Goal: Information Seeking & Learning: Learn about a topic

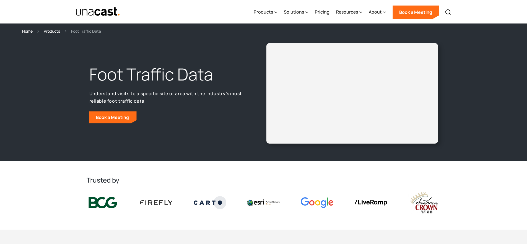
select select "**********"
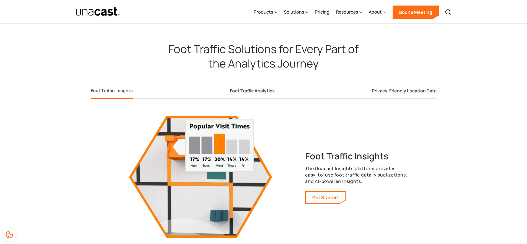
scroll to position [979, 0]
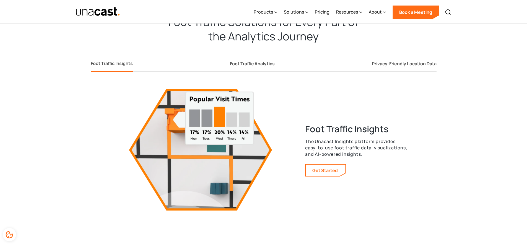
click at [439, 64] on div "Foot Traffic Insights Foot Traffic Analytics Privacy-Friendly Location Data Foo…" at bounding box center [264, 129] width 354 height 163
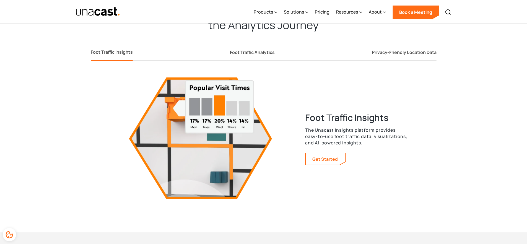
scroll to position [972, 0]
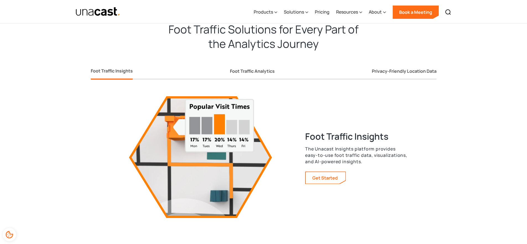
click at [258, 62] on div "Foot Traffic Insights Foot Traffic Analytics Privacy-Friendly Location Data" at bounding box center [264, 67] width 346 height 24
click at [238, 76] on link "Foot Traffic Analytics" at bounding box center [252, 72] width 45 height 15
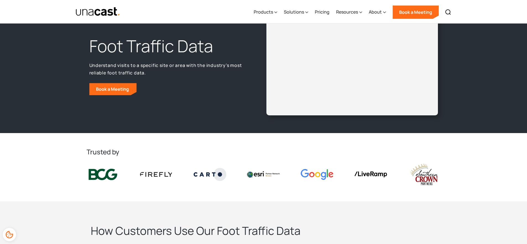
scroll to position [0, 0]
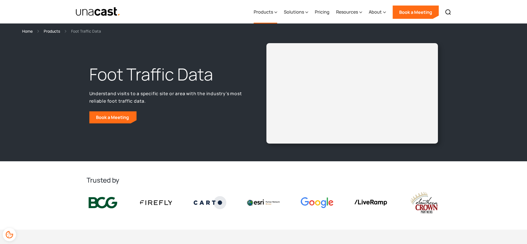
click at [270, 18] on div "Products" at bounding box center [266, 12] width 24 height 23
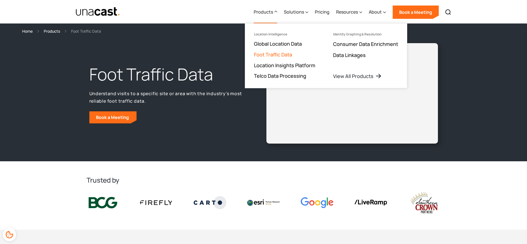
click at [283, 55] on link "Foot Traffic Data" at bounding box center [273, 54] width 38 height 7
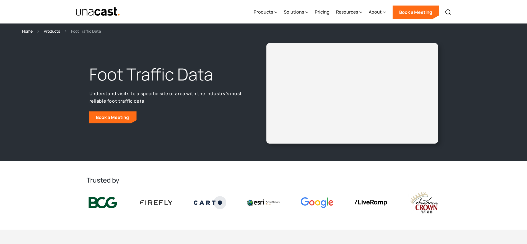
select select "**********"
click at [238, 51] on div "Foot Traffic Data Understand visits to a specific site or area with the industr…" at bounding box center [264, 93] width 354 height 100
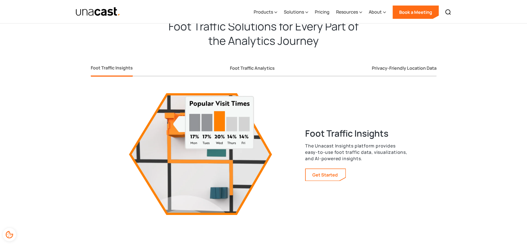
scroll to position [992, 0]
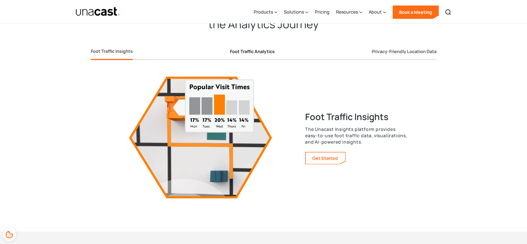
click at [271, 53] on div "Foot Traffic Analytics" at bounding box center [252, 52] width 45 height 6
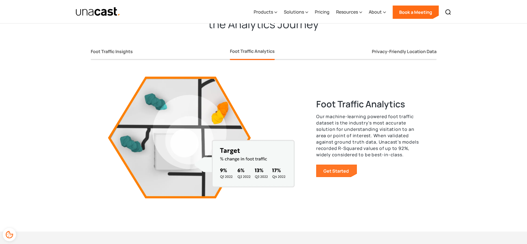
click at [347, 169] on link "Get Started" at bounding box center [337, 171] width 40 height 12
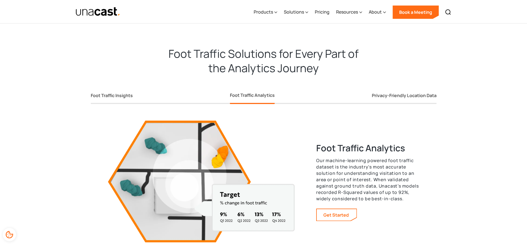
scroll to position [1008, 0]
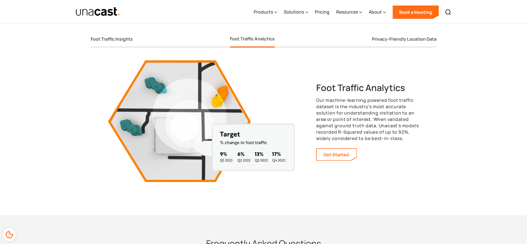
click at [370, 114] on p "Our machine-learning powered foot traffic dataset is the industry's most accura…" at bounding box center [367, 119] width 103 height 45
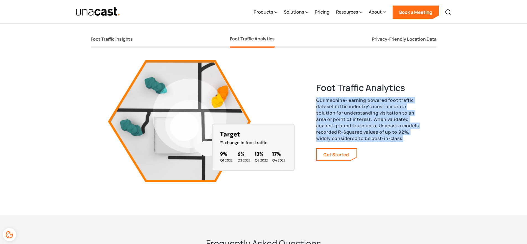
click at [370, 114] on p "Our machine-learning powered foot traffic dataset is the industry's most accura…" at bounding box center [367, 119] width 103 height 45
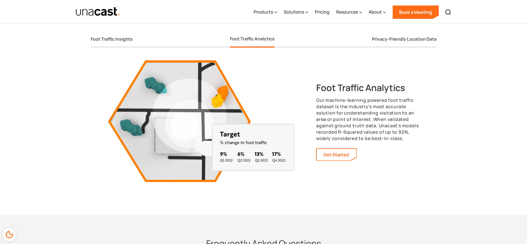
click at [334, 72] on div "Foot Traffic Analytics Our machine-learning powered foot traffic dataset is the…" at bounding box center [263, 113] width 311 height 138
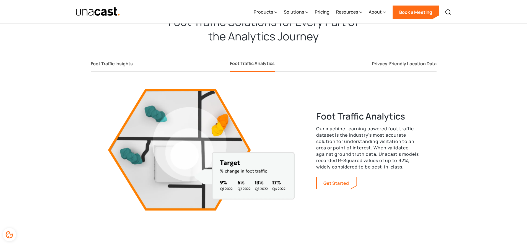
scroll to position [974, 0]
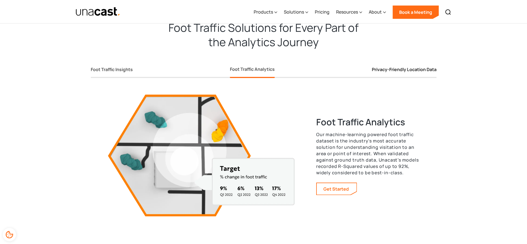
click at [390, 70] on div "Privacy-Friendly Location Data" at bounding box center [404, 70] width 65 height 6
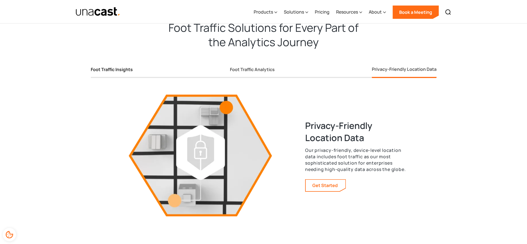
click at [126, 75] on link "Foot Traffic Insights" at bounding box center [112, 70] width 42 height 15
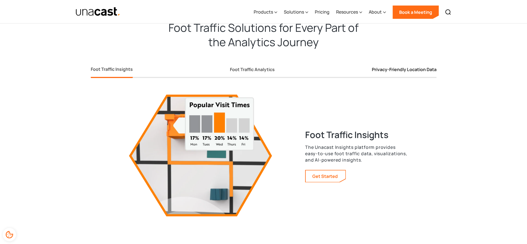
click at [391, 65] on link "Privacy-Friendly Location Data" at bounding box center [404, 70] width 65 height 15
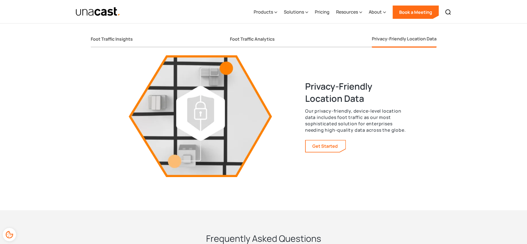
scroll to position [1014, 0]
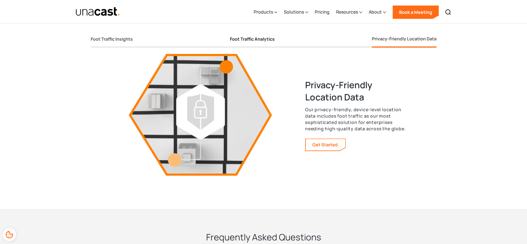
click at [255, 37] on div "Foot Traffic Analytics" at bounding box center [252, 39] width 45 height 6
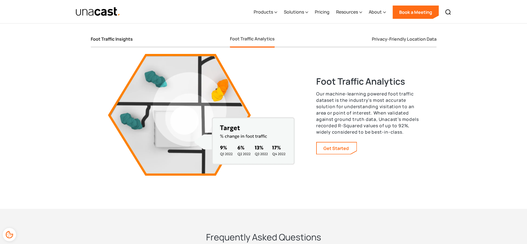
click at [116, 43] on link "Foot Traffic Insights" at bounding box center [112, 40] width 42 height 15
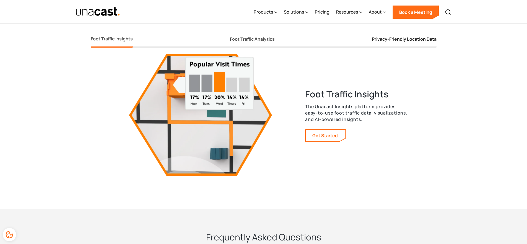
click at [384, 36] on div "Privacy-Friendly Location Data" at bounding box center [404, 39] width 65 height 6
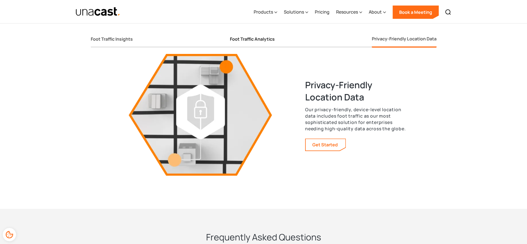
click at [245, 43] on link "Foot Traffic Analytics" at bounding box center [252, 40] width 45 height 15
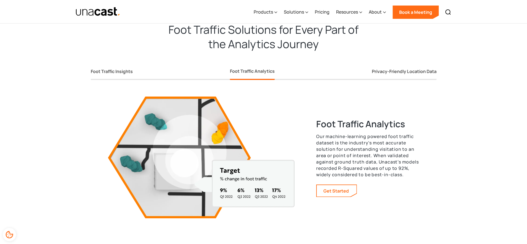
scroll to position [972, 0]
click at [112, 74] on link "Foot Traffic Insights" at bounding box center [112, 72] width 42 height 15
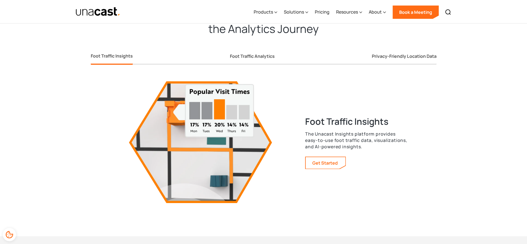
scroll to position [991, 0]
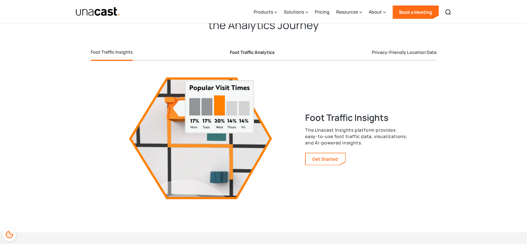
click at [232, 54] on div "Foot Traffic Analytics" at bounding box center [252, 53] width 45 height 6
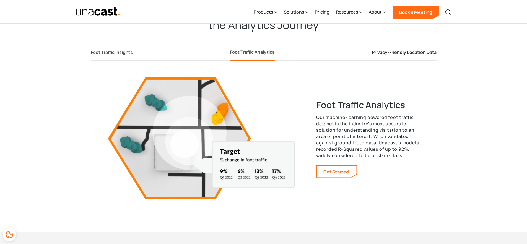
click at [385, 55] on div "Privacy-Friendly Location Data" at bounding box center [404, 53] width 65 height 6
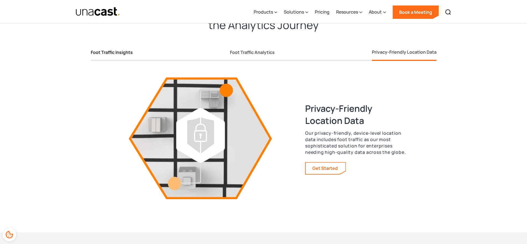
click at [123, 51] on div "Foot Traffic Insights" at bounding box center [112, 53] width 42 height 6
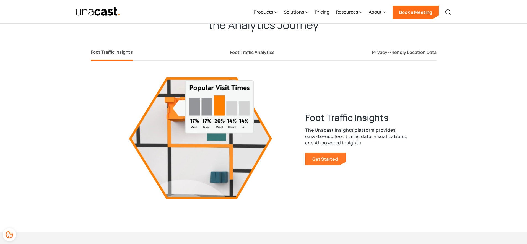
click at [318, 159] on link "Get Started" at bounding box center [326, 159] width 40 height 12
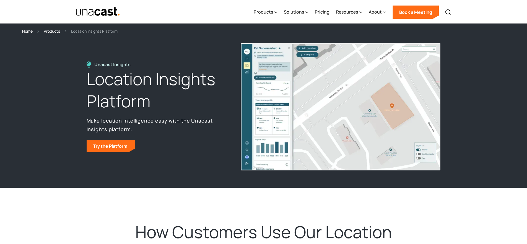
select select "**********"
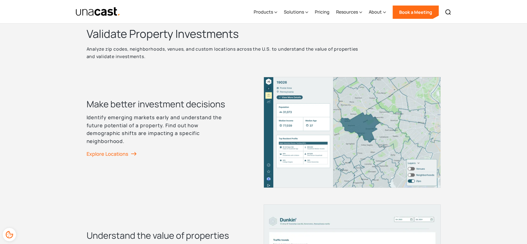
scroll to position [727, 0]
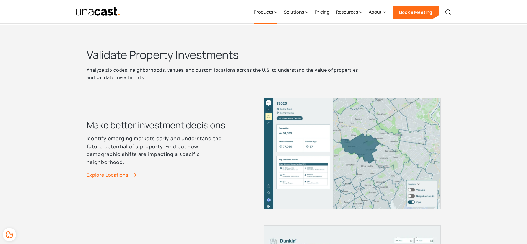
click at [269, 12] on div "Products" at bounding box center [263, 12] width 19 height 7
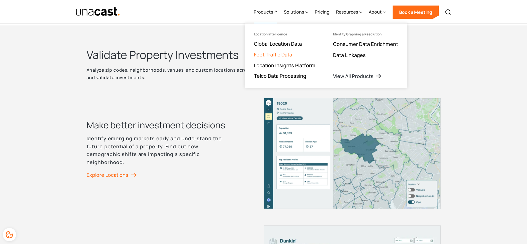
click at [281, 56] on link "Foot Traffic Data" at bounding box center [273, 54] width 38 height 7
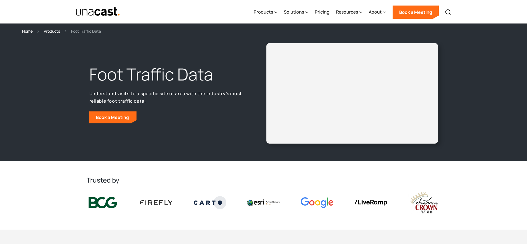
select select "**********"
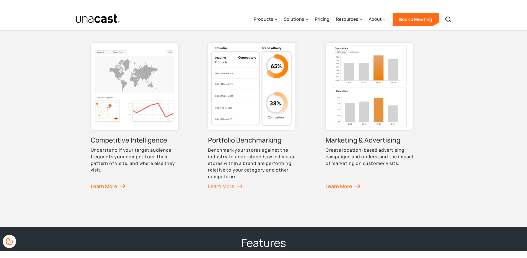
scroll to position [359, 0]
